Goal: Transaction & Acquisition: Purchase product/service

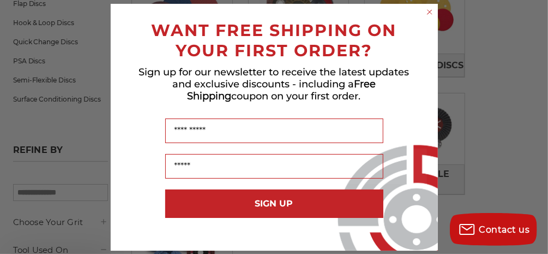
scroll to position [234, 0]
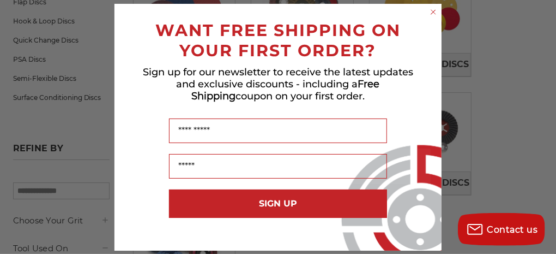
click at [434, 8] on circle "Close dialog" at bounding box center [434, 12] width 10 height 10
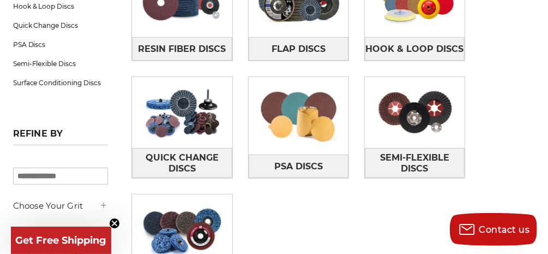
click at [491, 90] on div "Resin Fiber Discs Flap Discs Hook & Loop Discs Quick Change Discs PSA Discs" at bounding box center [326, 135] width 404 height 369
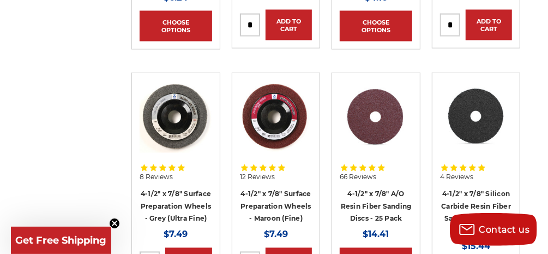
scroll to position [1009, 0]
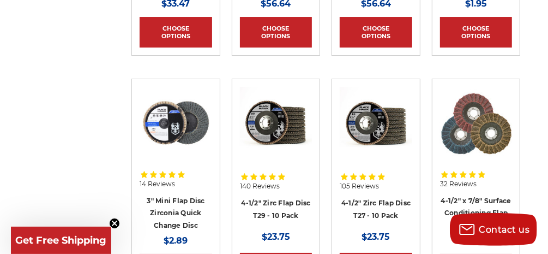
click at [491, 90] on img at bounding box center [476, 124] width 73 height 70
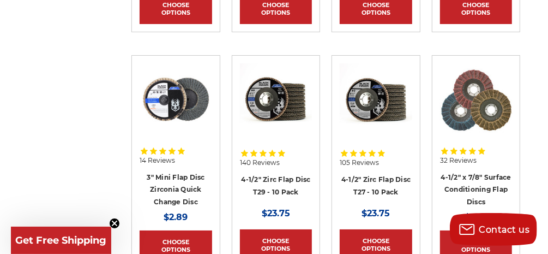
scroll to position [2016, 0]
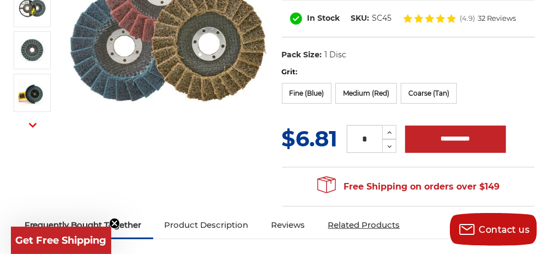
scroll to position [191, 0]
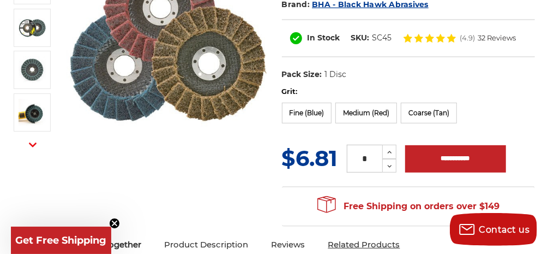
click at [376, 120] on label "Medium (Red)" at bounding box center [366, 113] width 62 height 21
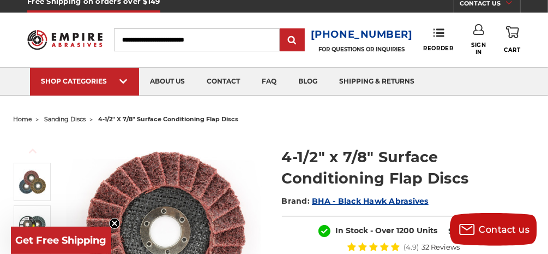
scroll to position [0, 0]
